Goal: Communication & Community: Answer question/provide support

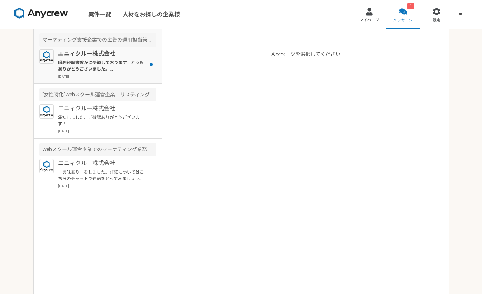
click at [132, 53] on p "エニィクルー株式会社" at bounding box center [102, 53] width 89 height 9
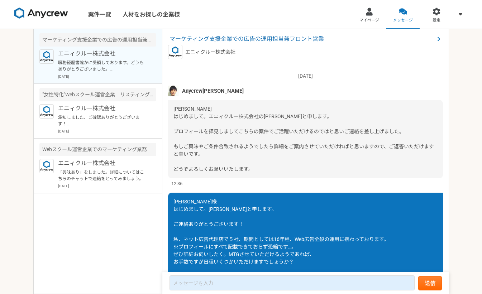
scroll to position [515, 0]
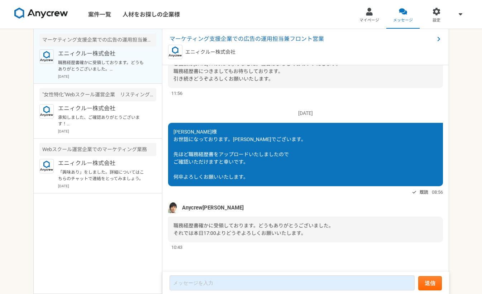
click at [313, 19] on nav "案件一覧 人材をお探しの企業様 マイページ メッセージ 設定" at bounding box center [241, 14] width 482 height 29
click at [306, 17] on nav "案件一覧 人材をお探しの企業様 マイページ メッセージ 設定" at bounding box center [241, 14] width 482 height 29
click at [297, 19] on nav "案件一覧 人材をお探しの企業様 マイページ メッセージ 設定" at bounding box center [241, 14] width 482 height 29
click at [224, 106] on div "[DATE] [PERSON_NAME]様 お世話になっております。[PERSON_NAME]でございます。 先ほど職務経歴書をアップロードいたしましたので …" at bounding box center [305, 150] width 275 height 94
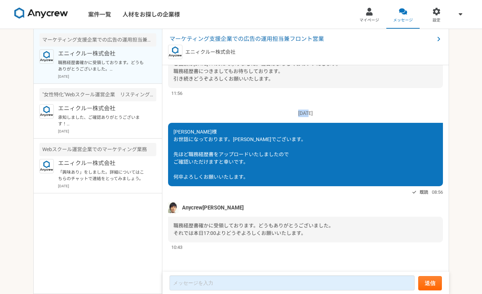
click at [243, 100] on div "[DATE] Anycrew[PERSON_NAME] [PERSON_NAME]さま はじめまして。エニィクルー株式会社の[PERSON_NAME]と申しま…" at bounding box center [305, 169] width 287 height 208
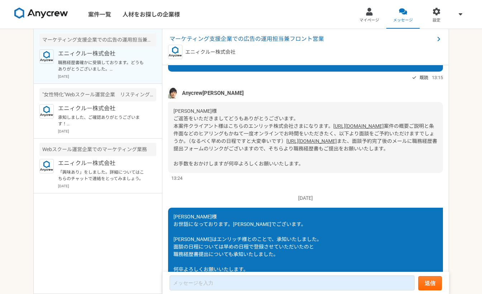
scroll to position [215, 0]
